Goal: Information Seeking & Learning: Learn about a topic

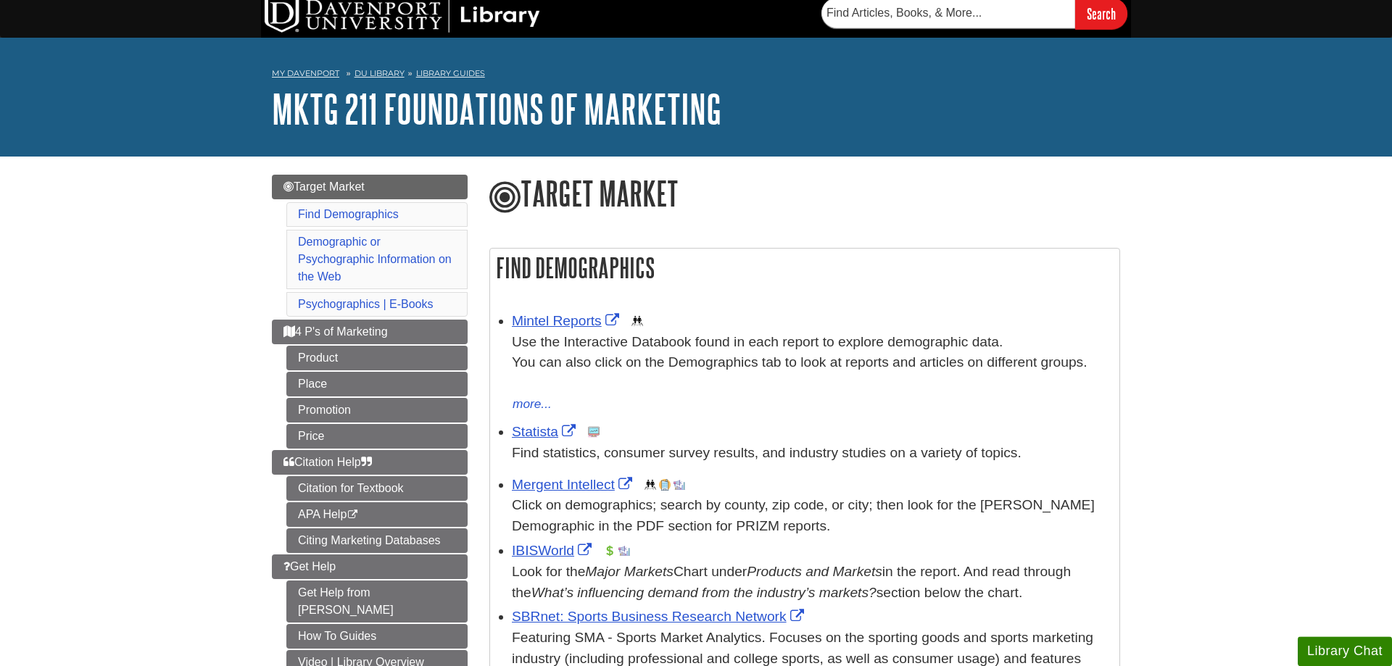
scroll to position [74, 0]
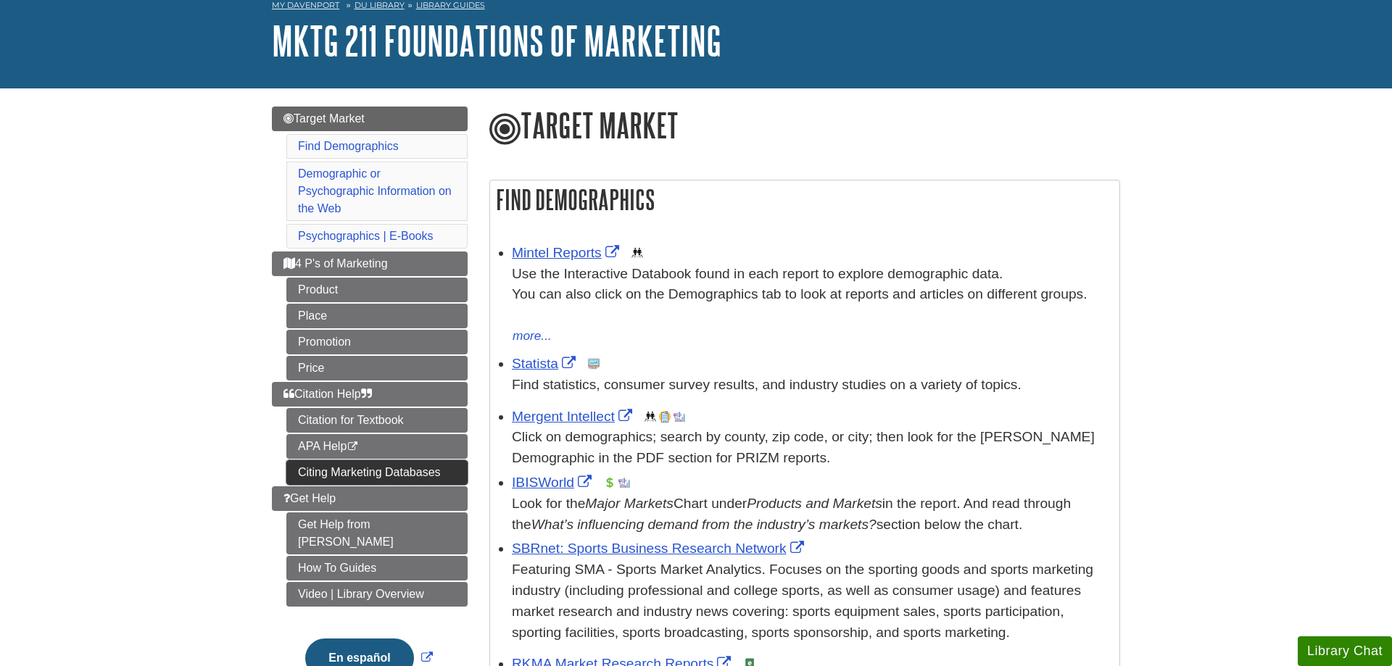
click at [320, 462] on link "Citing Marketing Databases" at bounding box center [376, 472] width 181 height 25
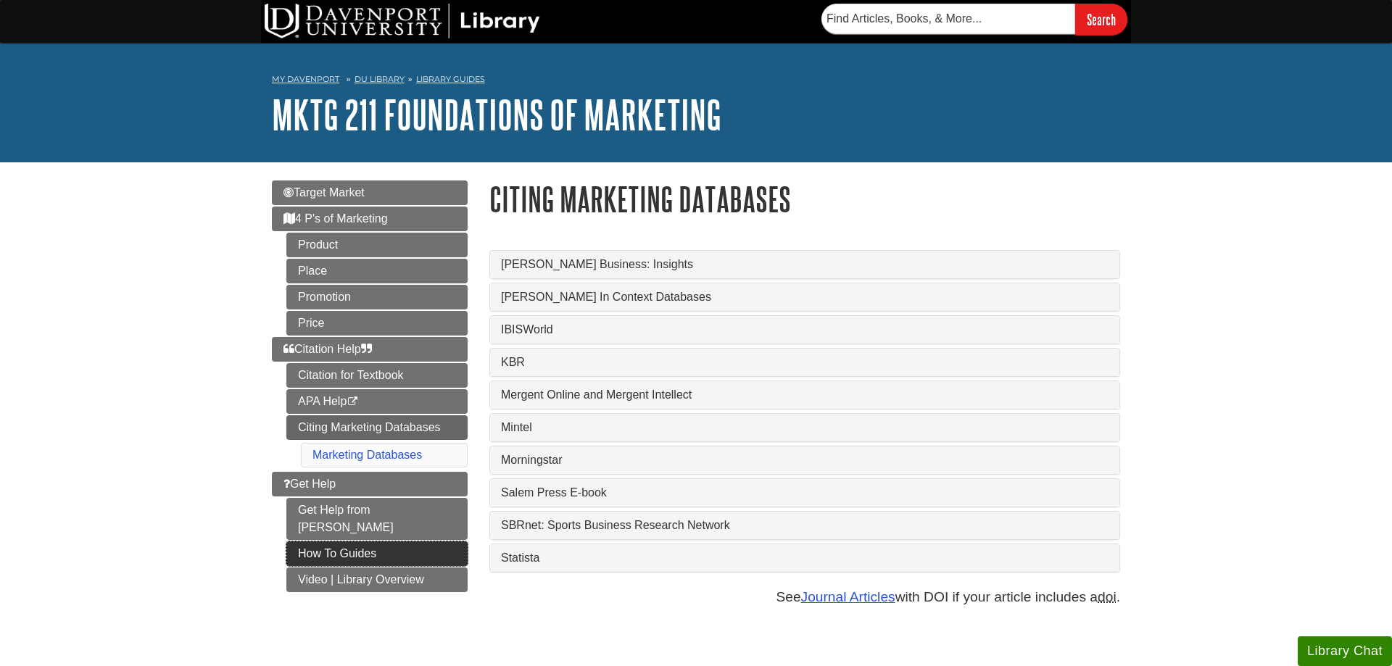
click at [311, 542] on link "How To Guides" at bounding box center [376, 554] width 181 height 25
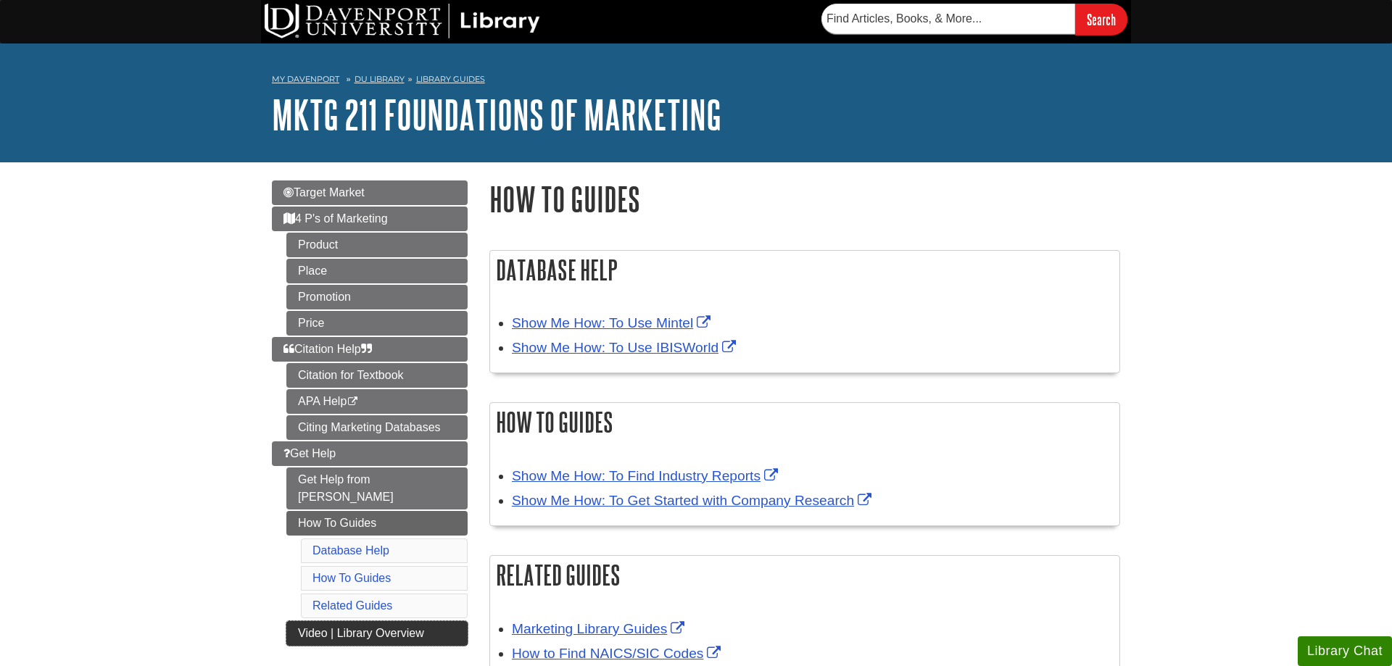
click at [324, 621] on link "Video | Library Overview" at bounding box center [376, 633] width 181 height 25
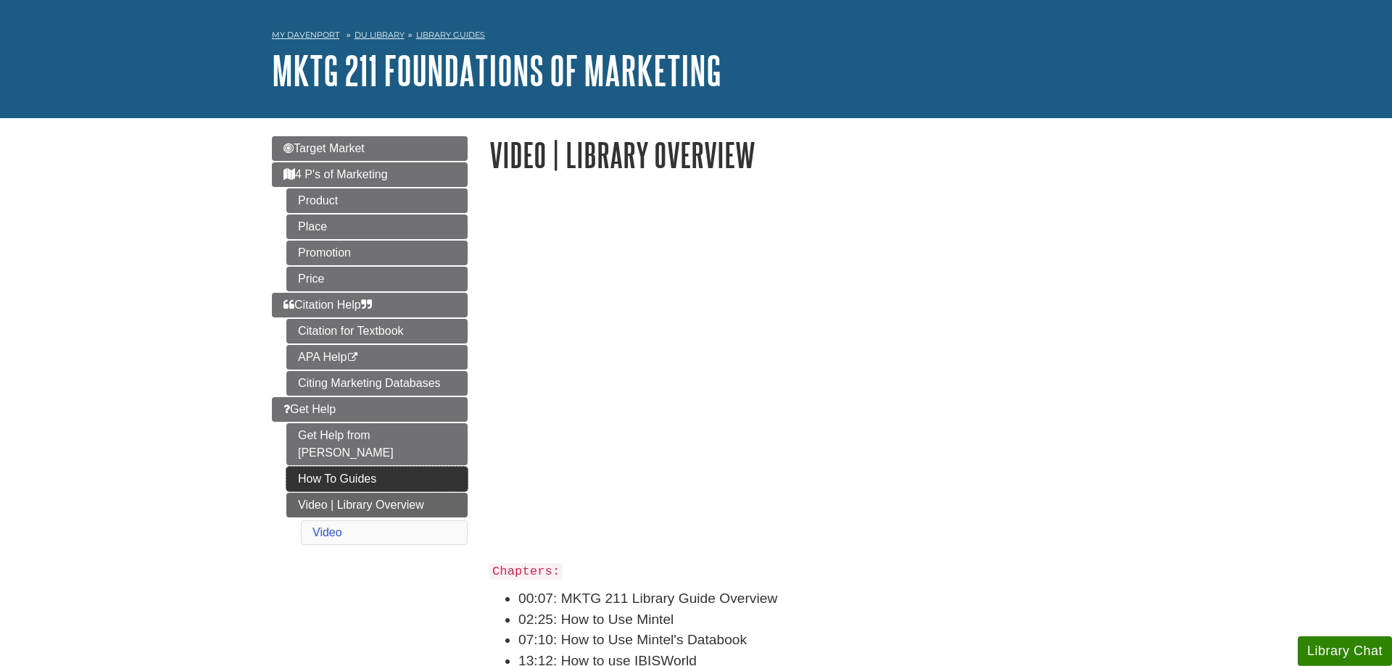
scroll to position [74, 0]
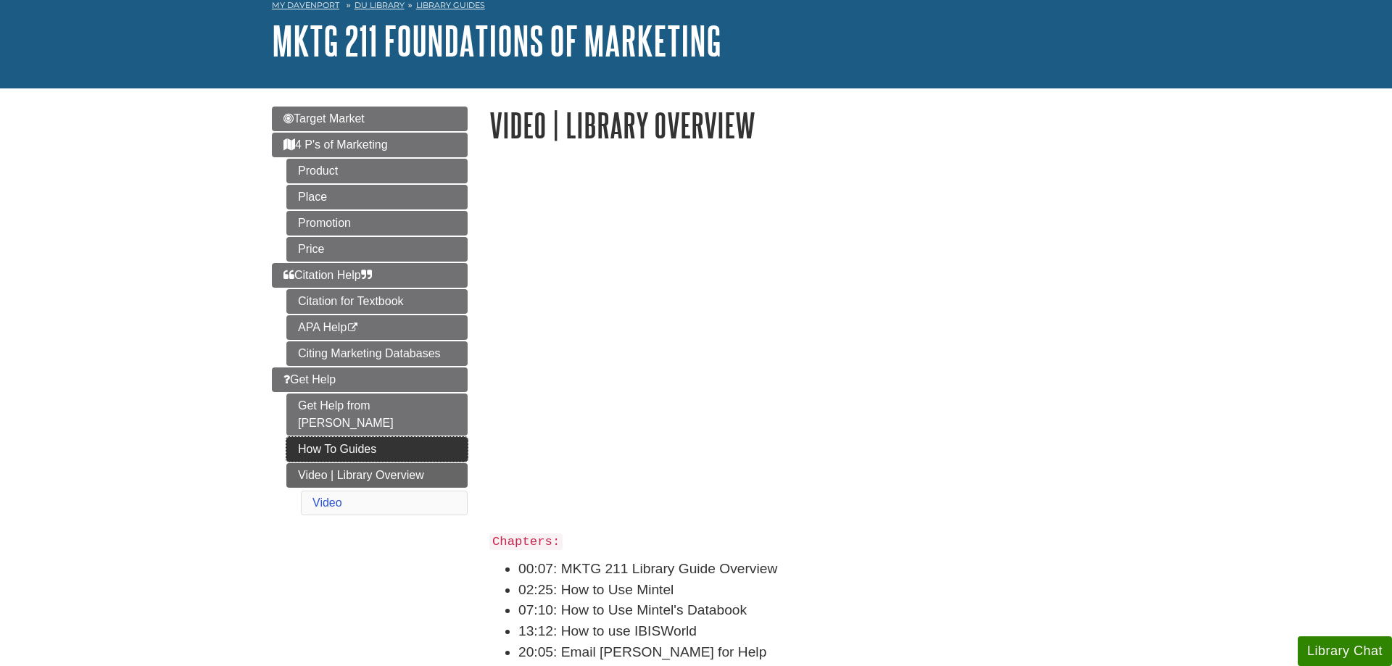
click at [419, 441] on link "How To Guides" at bounding box center [376, 449] width 181 height 25
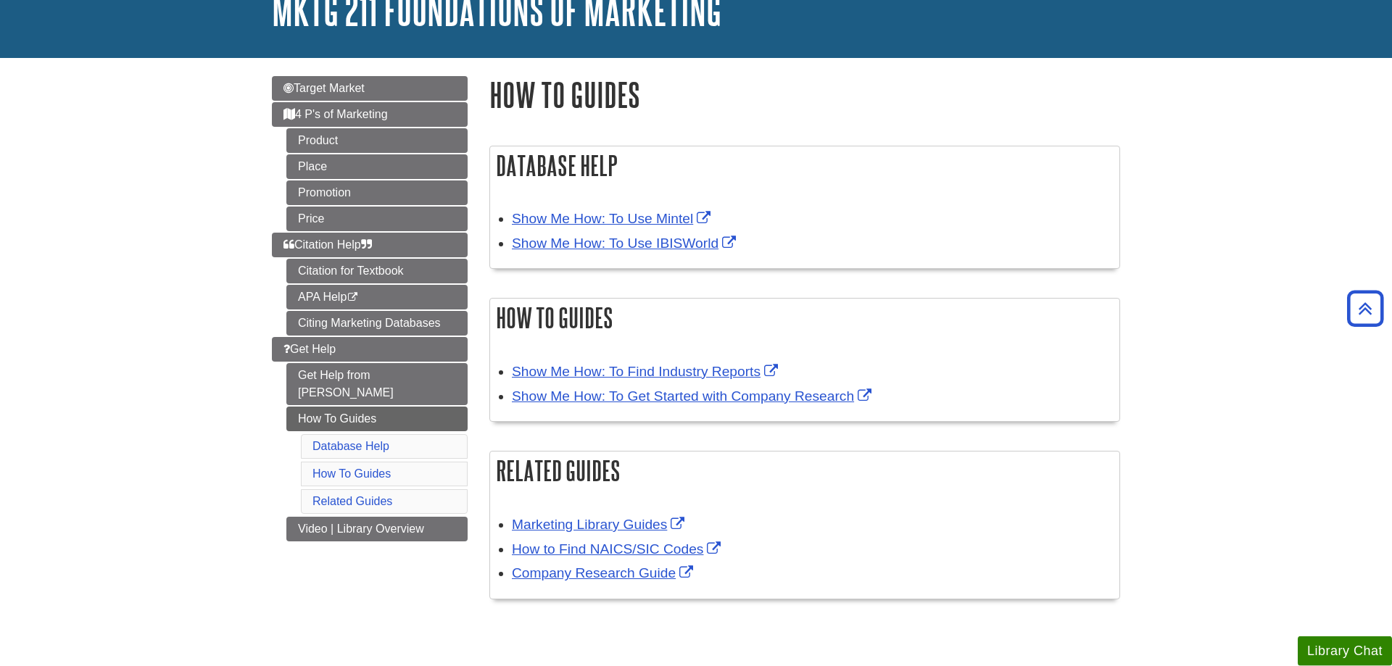
scroll to position [74, 0]
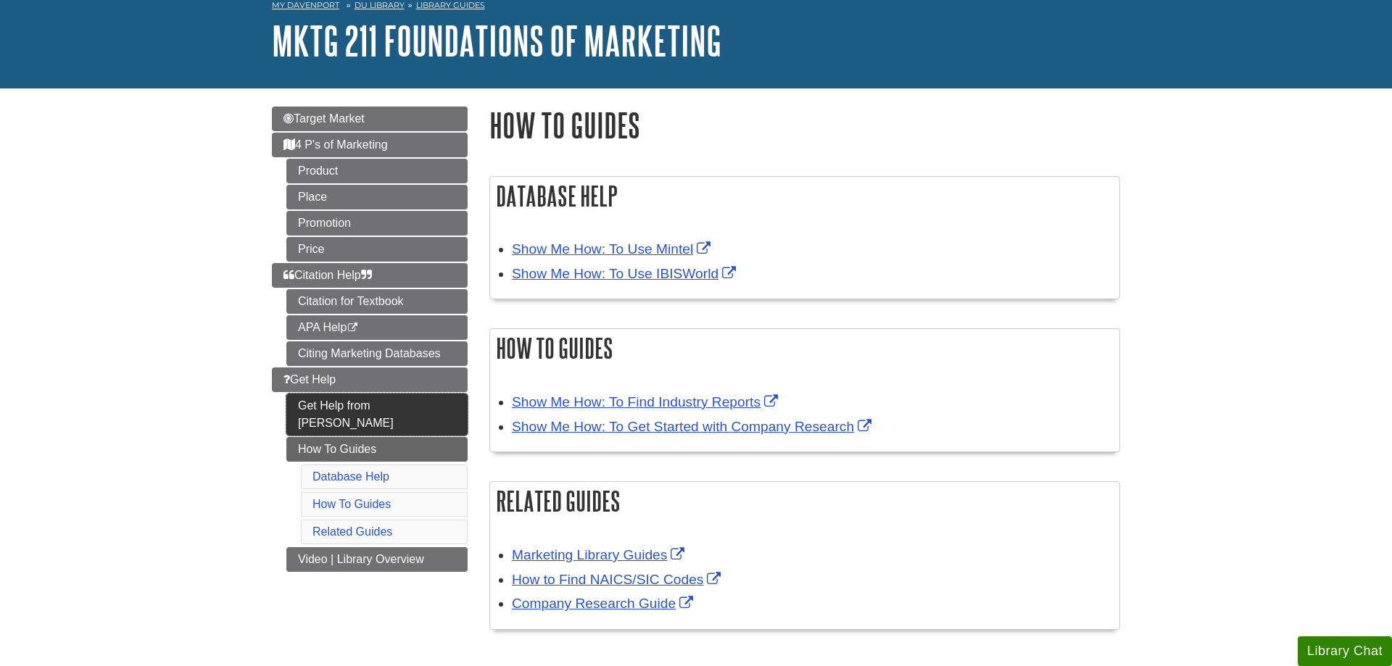
click at [425, 408] on link "Get Help from [PERSON_NAME]" at bounding box center [376, 415] width 181 height 42
